Goal: Navigation & Orientation: Find specific page/section

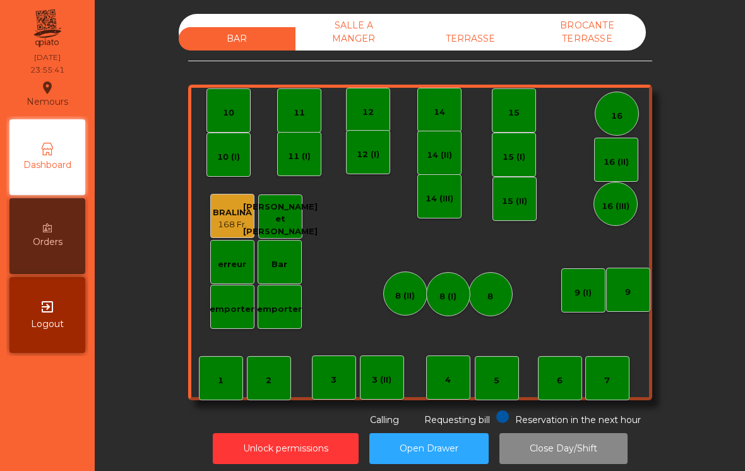
click at [375, 33] on div "SALLE A MANGER" at bounding box center [353, 32] width 117 height 37
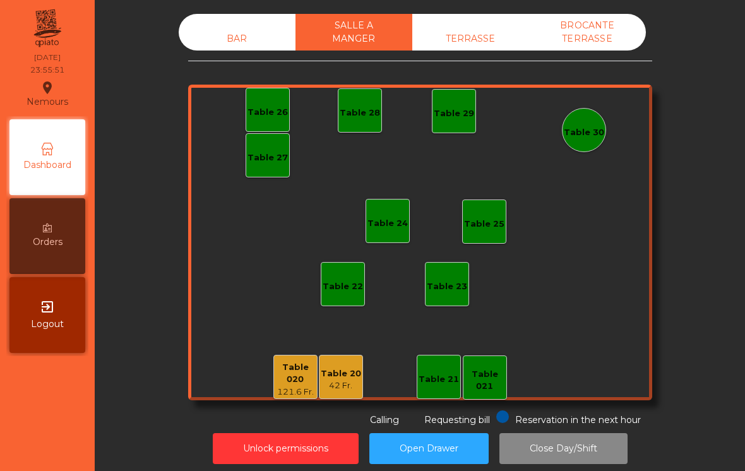
click at [481, 40] on div "TERRASSE" at bounding box center [470, 38] width 117 height 23
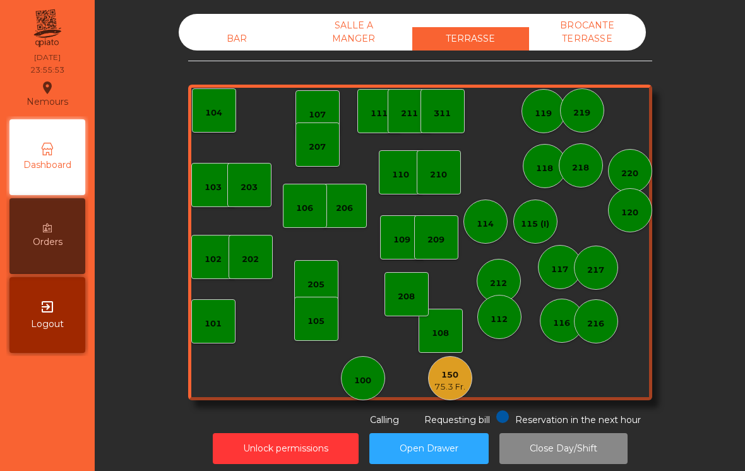
click at [615, 32] on div "BROCANTE TERRASSE" at bounding box center [587, 32] width 117 height 37
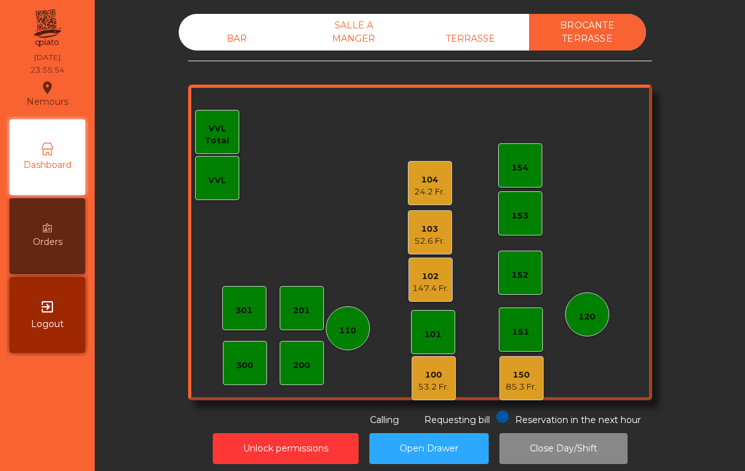
click at [485, 38] on div "TERRASSE" at bounding box center [470, 38] width 117 height 23
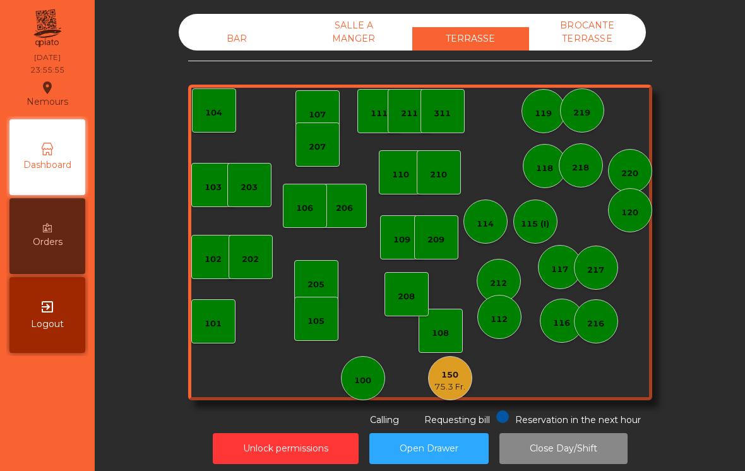
click at [364, 40] on div "SALLE A MANGER" at bounding box center [353, 32] width 117 height 37
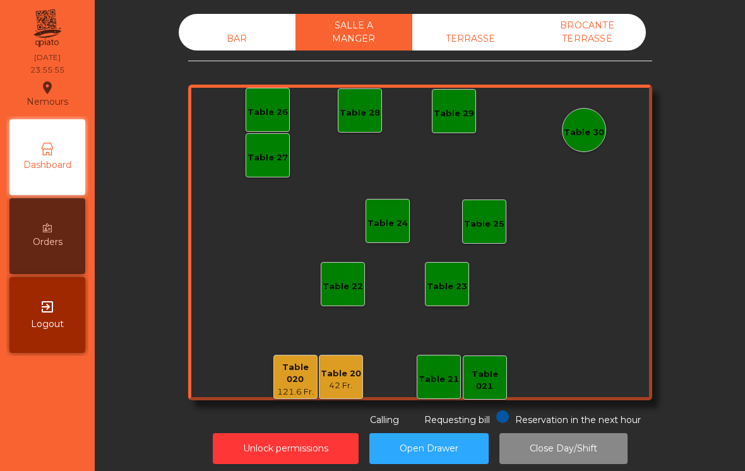
click at [235, 40] on div "BAR" at bounding box center [237, 38] width 117 height 23
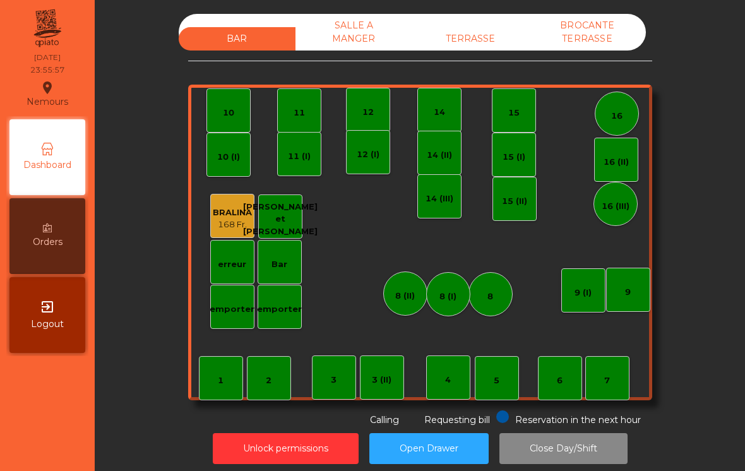
click at [617, 32] on div "BROCANTE TERRASSE" at bounding box center [587, 32] width 117 height 37
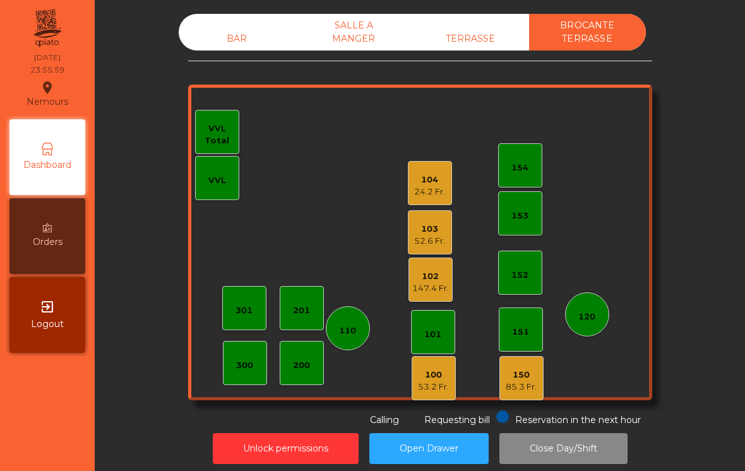
click at [490, 40] on div "TERRASSE" at bounding box center [470, 38] width 117 height 23
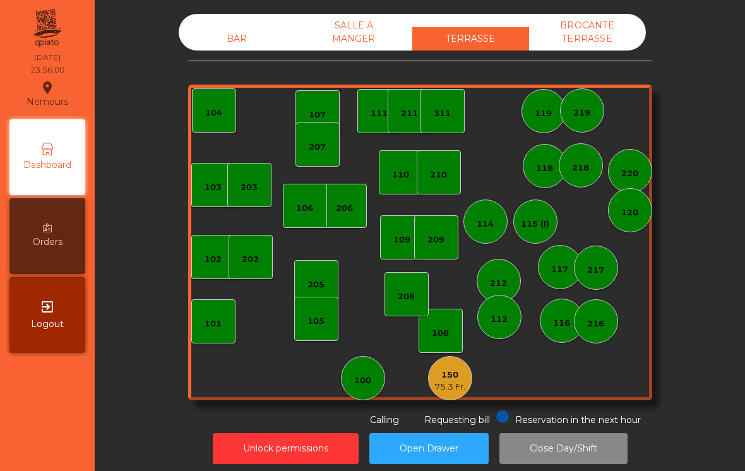
click at [351, 39] on div "SALLE A MANGER" at bounding box center [353, 32] width 117 height 37
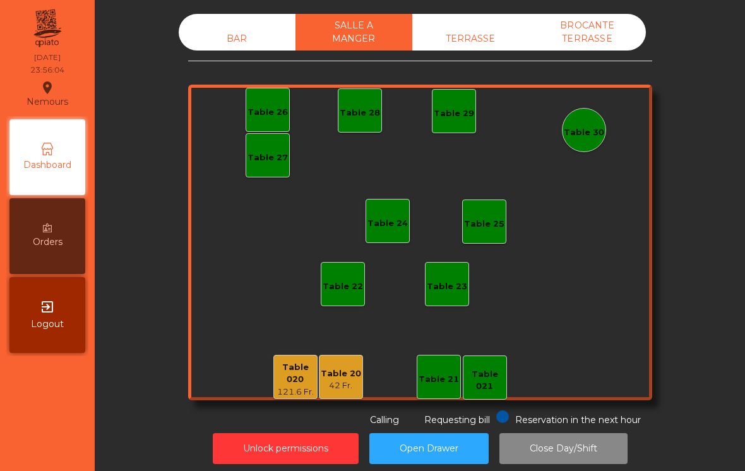
click at [211, 41] on div "BAR" at bounding box center [237, 38] width 117 height 23
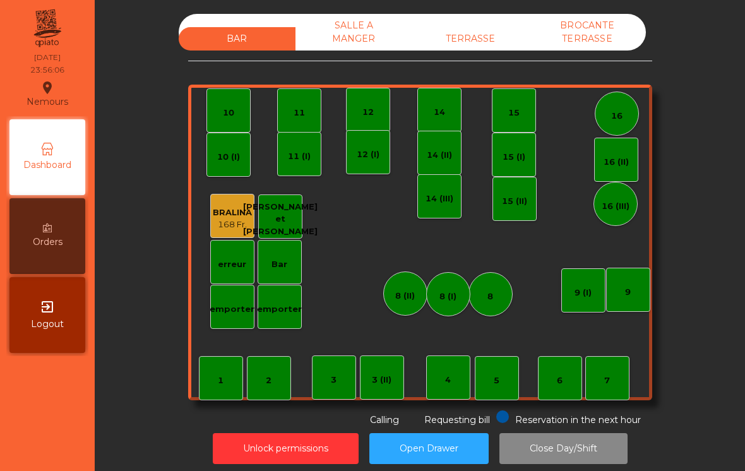
click at [339, 43] on div "SALLE A MANGER" at bounding box center [353, 32] width 117 height 37
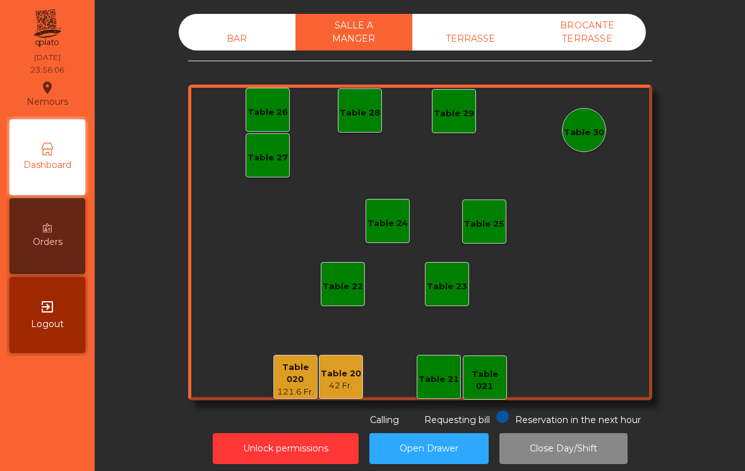
click at [459, 41] on div "TERRASSE" at bounding box center [470, 38] width 117 height 23
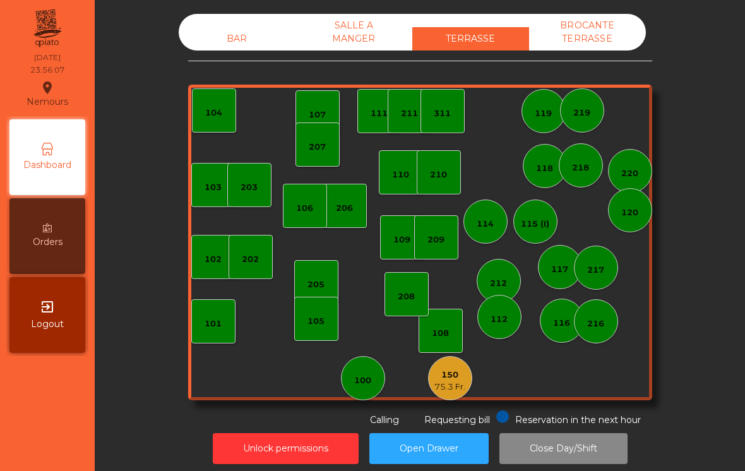
click at [590, 36] on div "BROCANTE TERRASSE" at bounding box center [587, 32] width 117 height 37
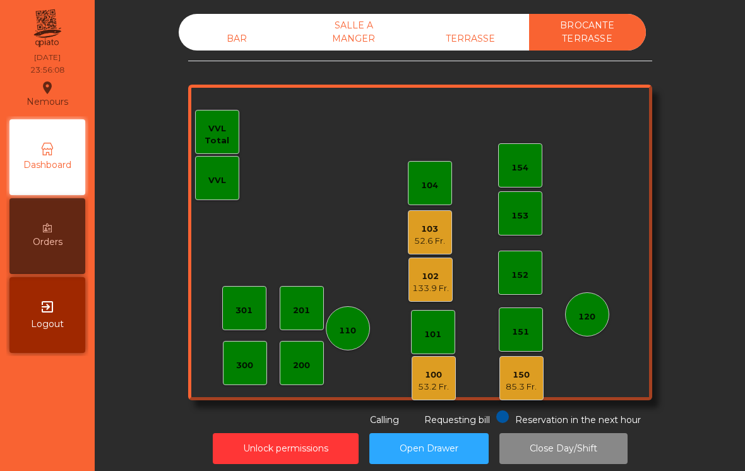
click at [199, 38] on div "BAR" at bounding box center [237, 38] width 117 height 23
